Goal: Information Seeking & Learning: Learn about a topic

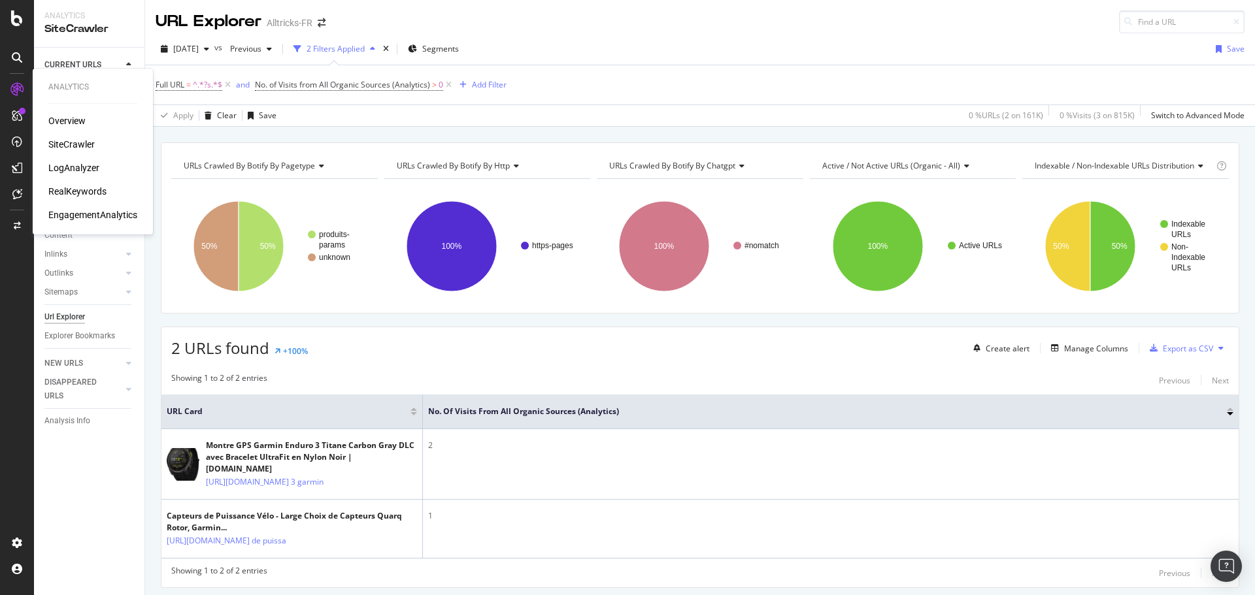
click at [52, 81] on div "Analytics Overview SiteCrawler LogAnalyzer RealKeywords EngagementAnalytics" at bounding box center [93, 151] width 110 height 161
click at [73, 84] on div "Overview" at bounding box center [59, 84] width 31 height 14
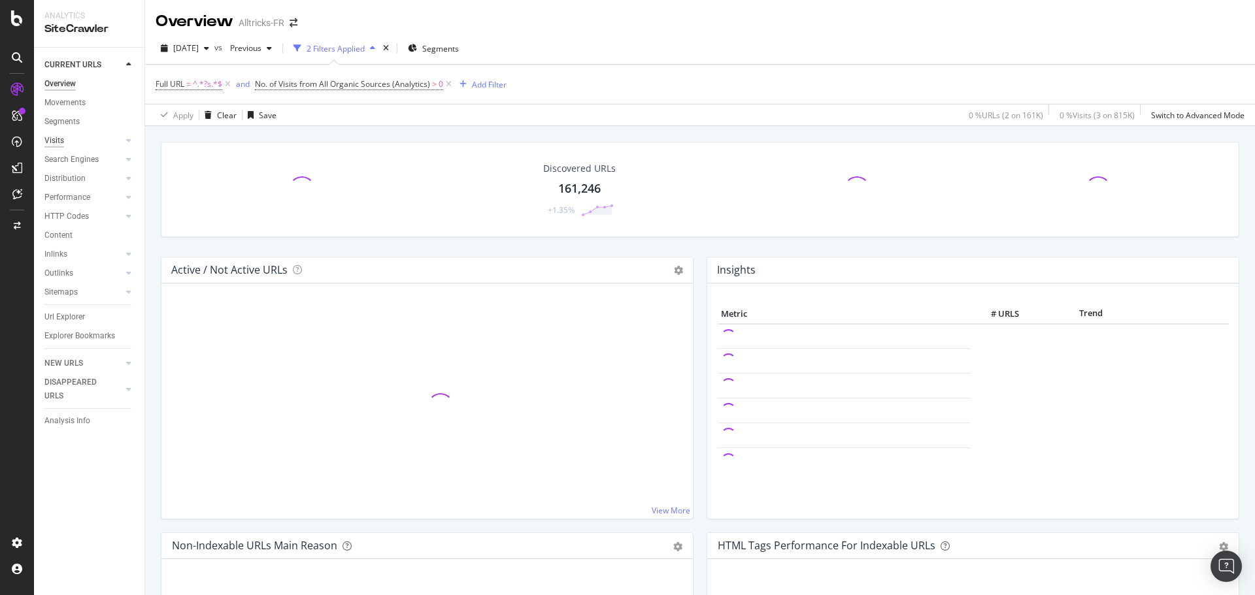
click at [45, 137] on div "Visits" at bounding box center [54, 141] width 20 height 14
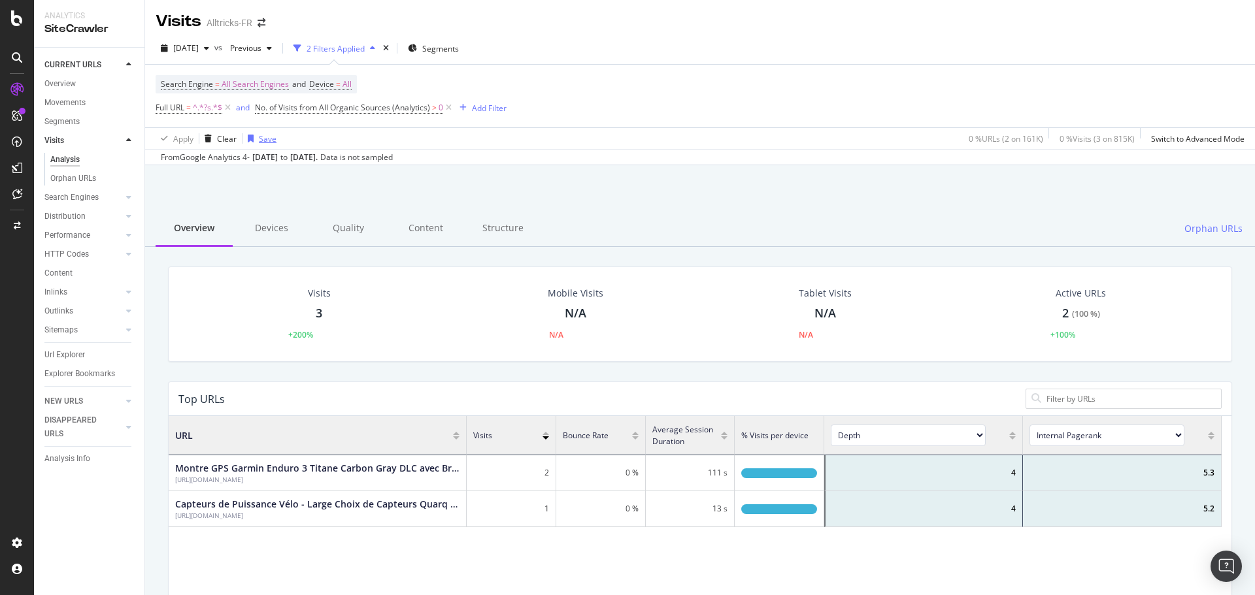
scroll to position [382, 1043]
click at [226, 105] on icon at bounding box center [227, 107] width 11 height 13
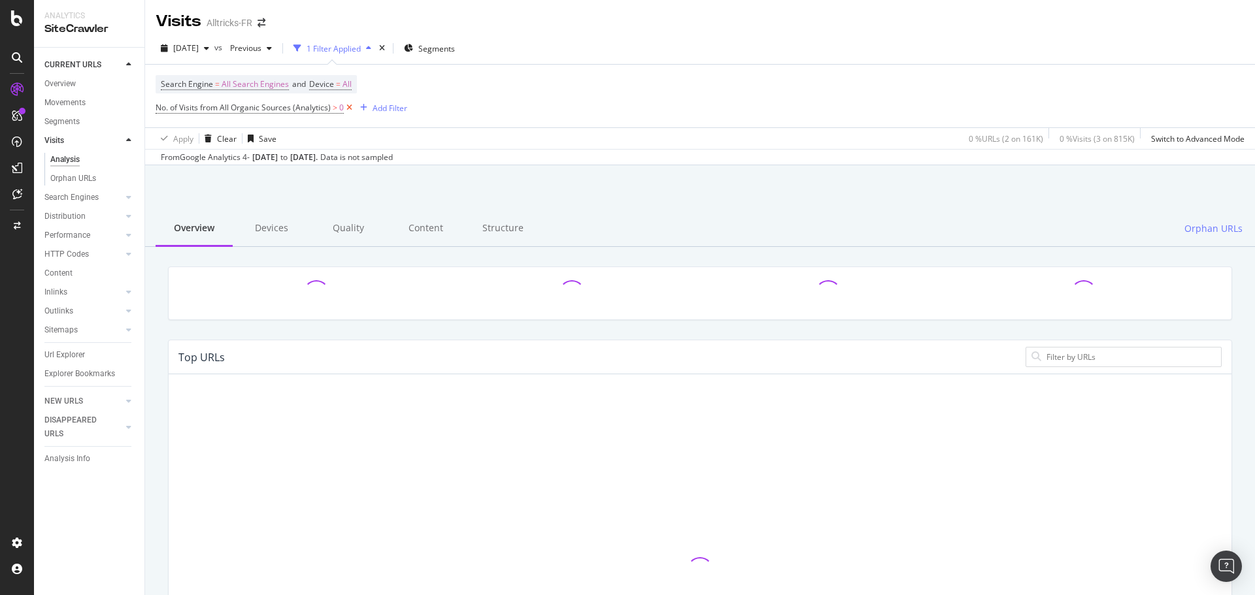
click at [346, 104] on icon at bounding box center [349, 107] width 11 height 13
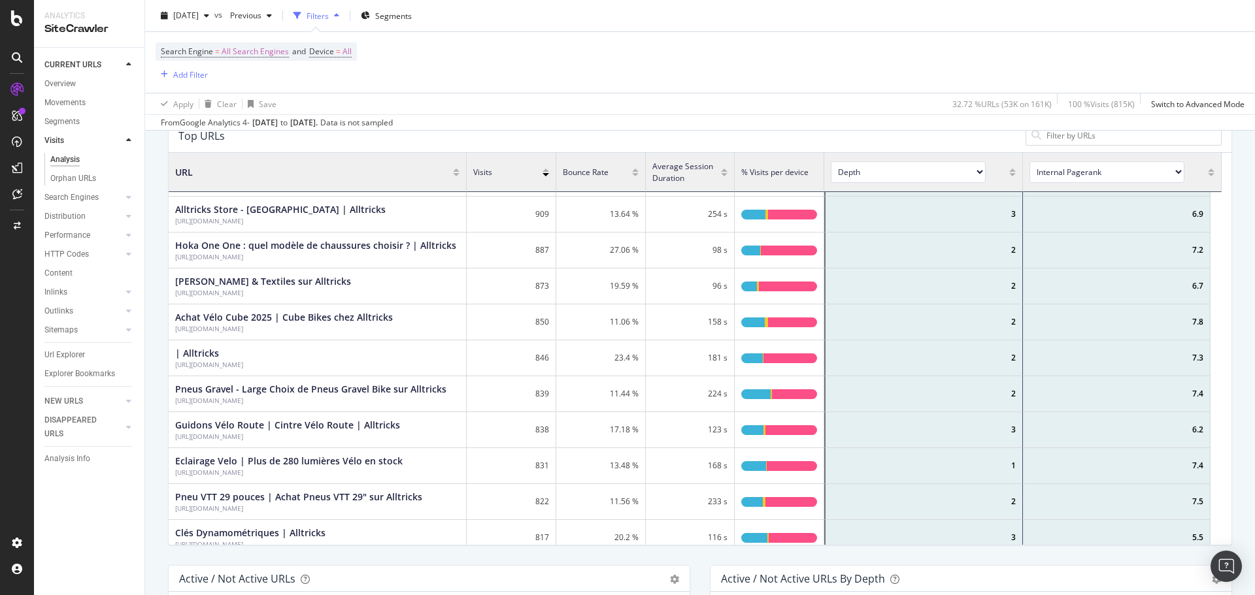
scroll to position [1438, 0]
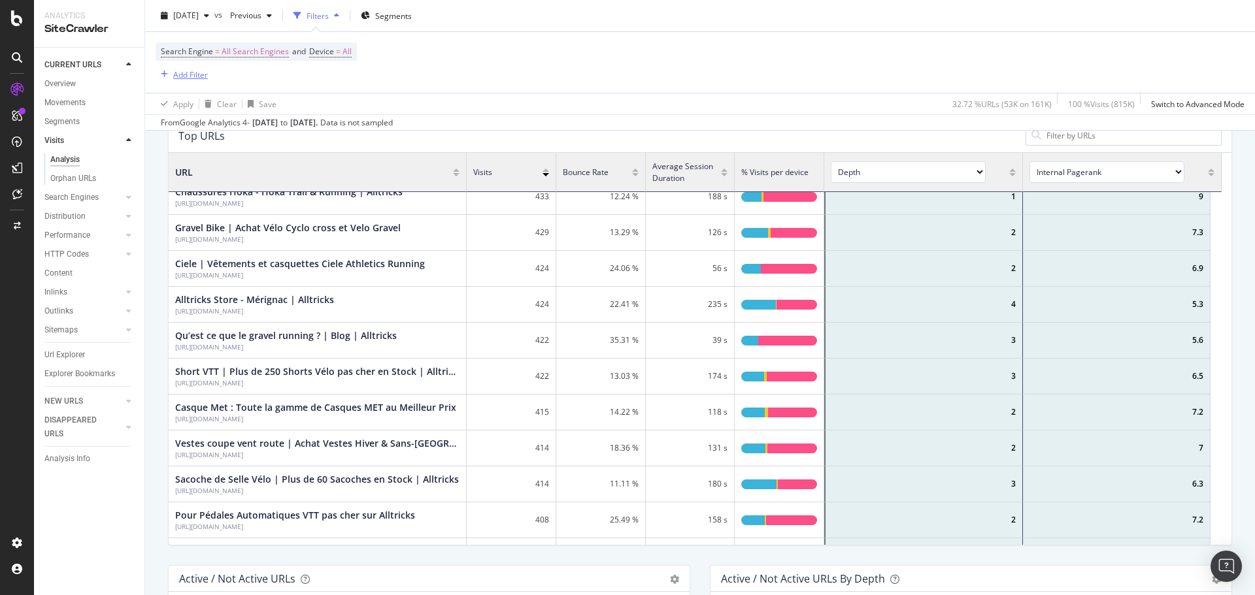
click at [201, 78] on div "Add Filter" at bounding box center [190, 74] width 35 height 11
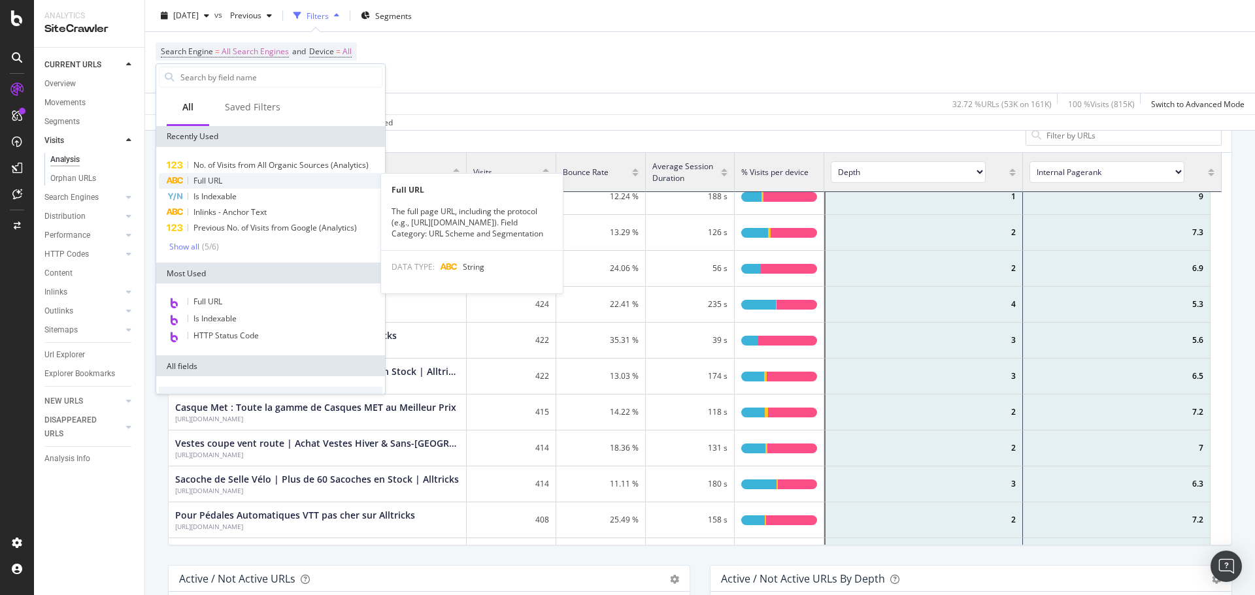
click at [214, 185] on span "Full URL" at bounding box center [207, 180] width 29 height 11
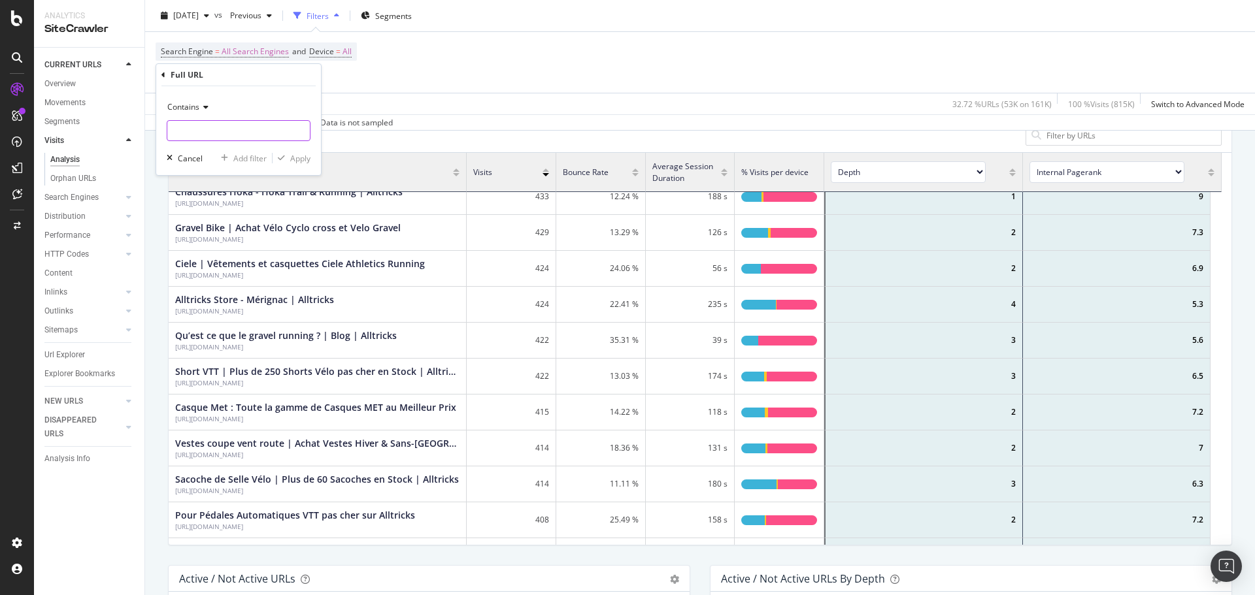
click at [220, 130] on input "text" at bounding box center [238, 130] width 142 height 21
type input "blog"
click at [298, 142] on div "Contains blog Cancel Add filter Apply" at bounding box center [238, 130] width 165 height 89
click at [299, 161] on div "Apply" at bounding box center [300, 158] width 20 height 11
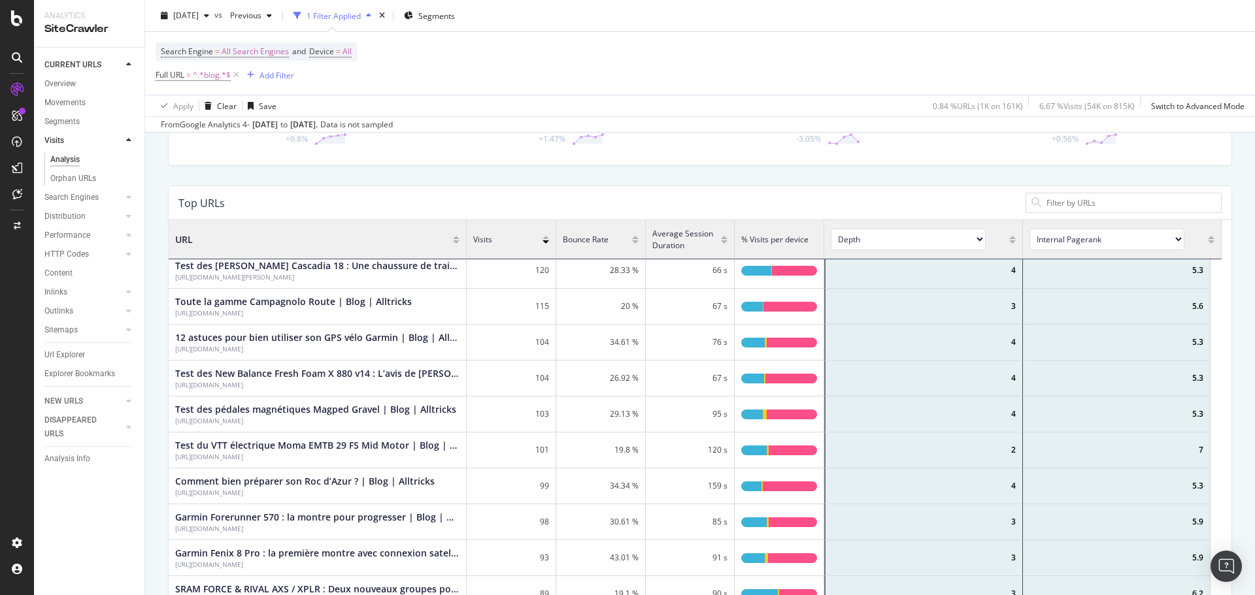
click at [724, 237] on div at bounding box center [724, 234] width 7 height 10
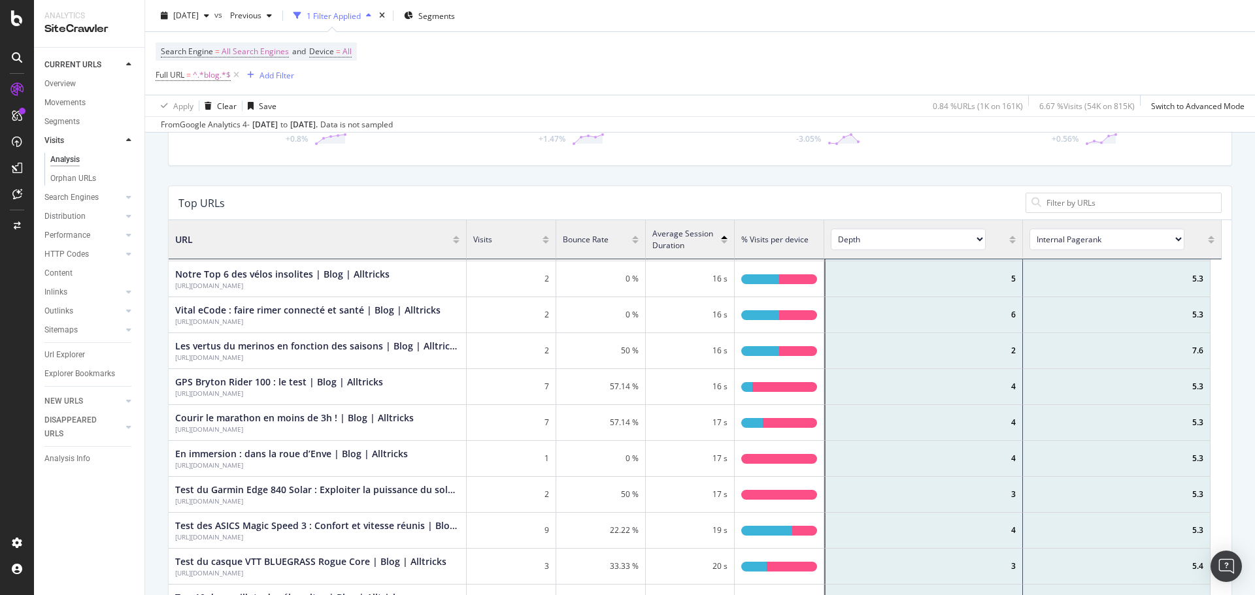
click at [725, 244] on div at bounding box center [724, 246] width 7 height 10
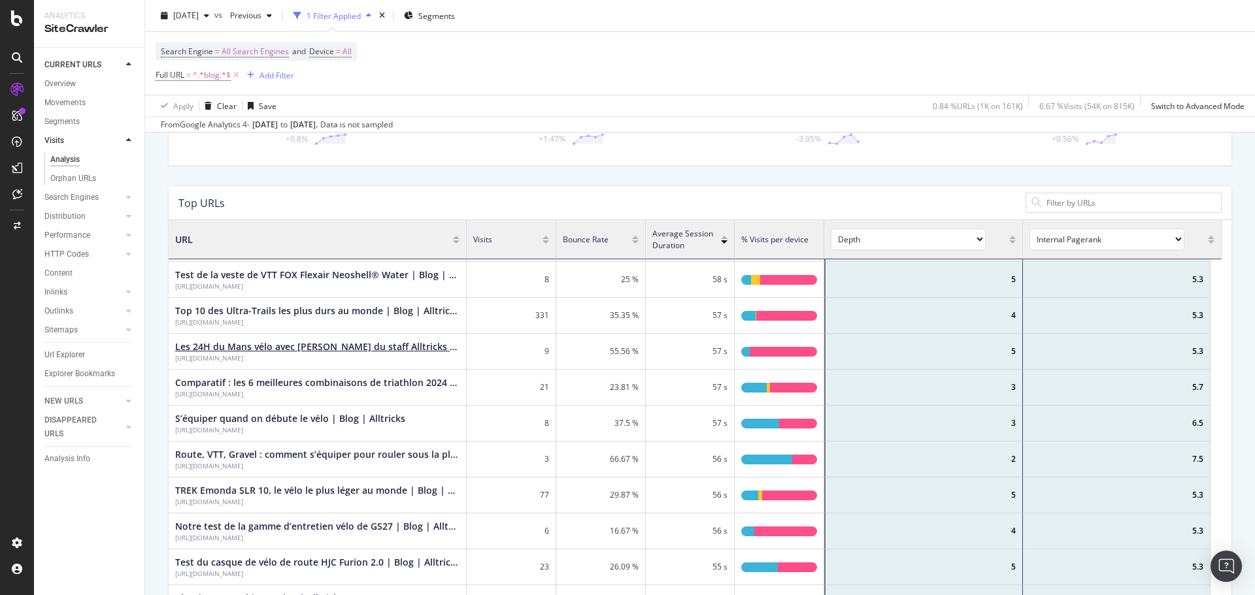
click at [395, 342] on div "Les 24H du Mans vélo avec [PERSON_NAME] du staff Alltricks | Blog | Alltricks" at bounding box center [317, 347] width 284 height 13
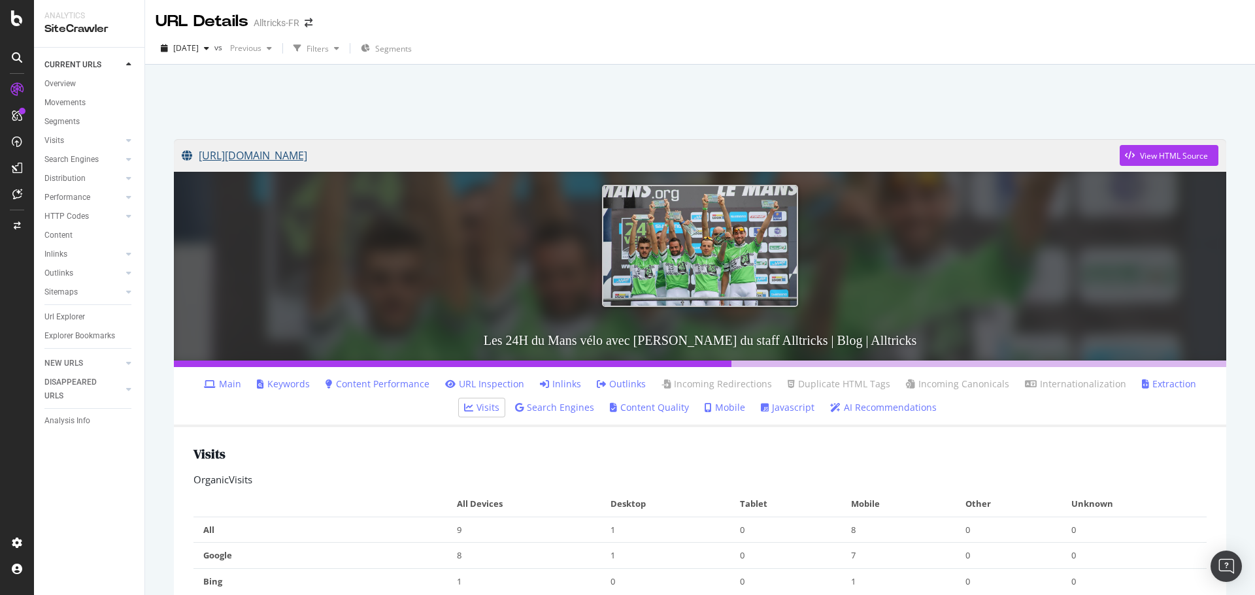
click at [358, 160] on link "[URL][DOMAIN_NAME]" at bounding box center [651, 155] width 938 height 33
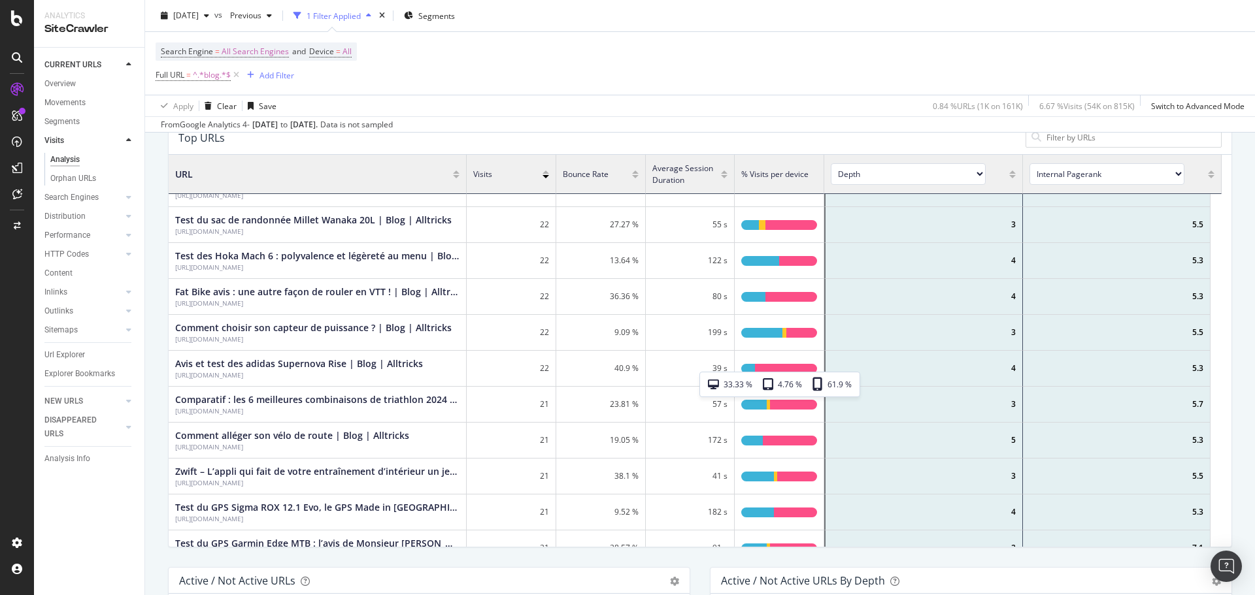
scroll to position [5819, 0]
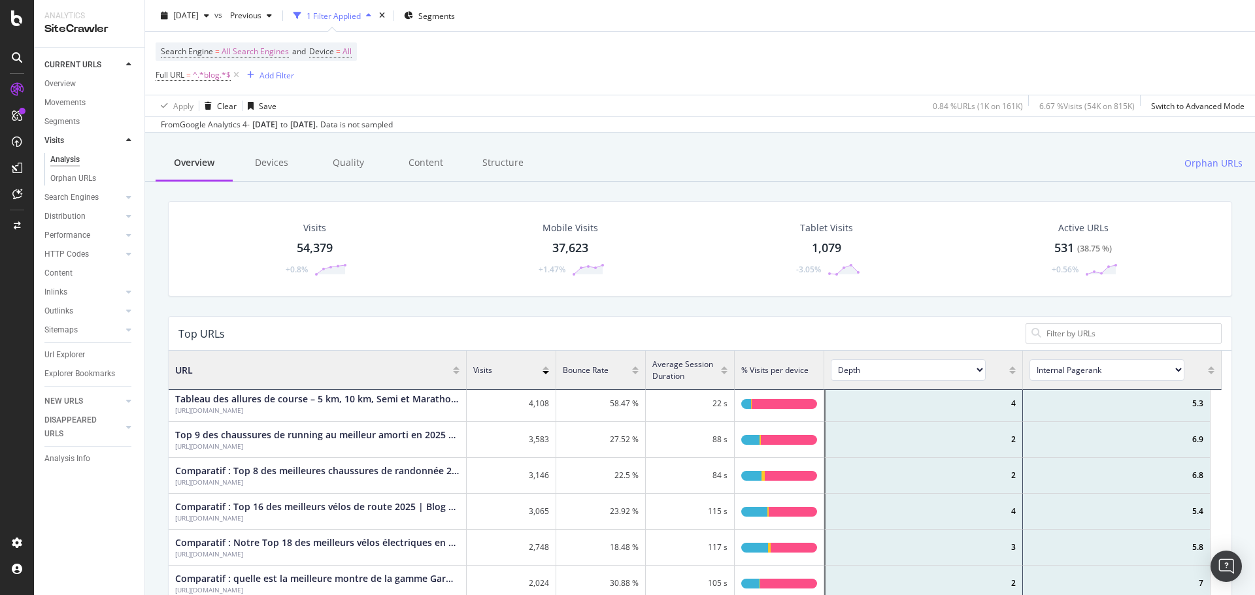
click at [800, 369] on span "% Visits per device" at bounding box center [774, 370] width 67 height 11
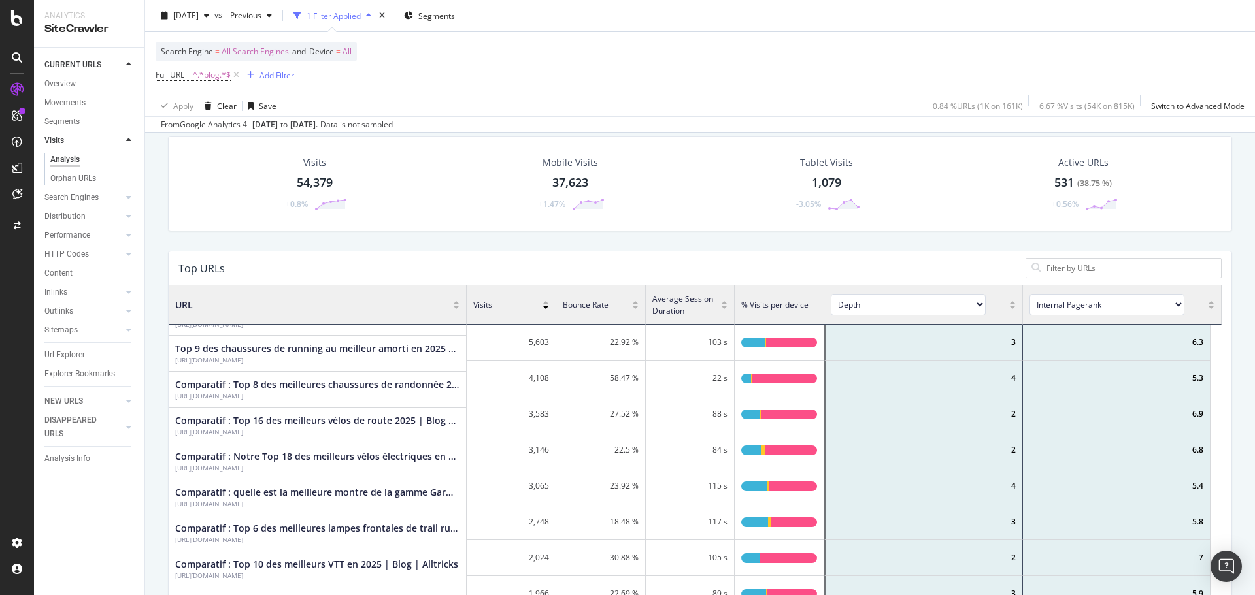
click at [544, 303] on div at bounding box center [546, 300] width 7 height 10
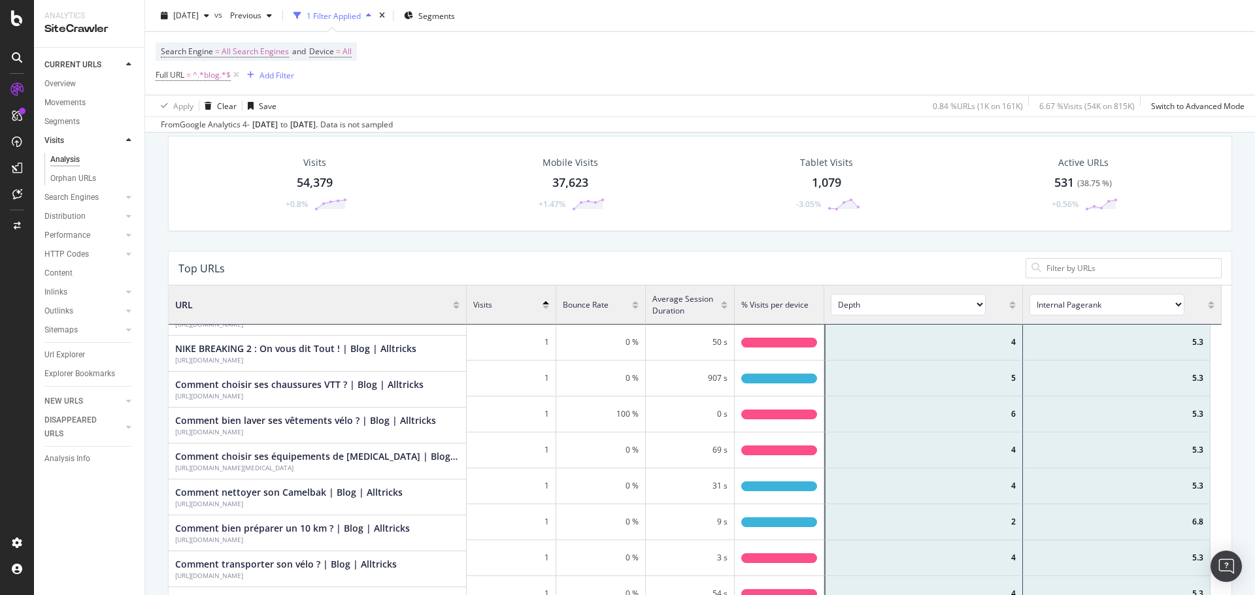
click at [546, 309] on div at bounding box center [546, 311] width 7 height 10
